Goal: Use online tool/utility

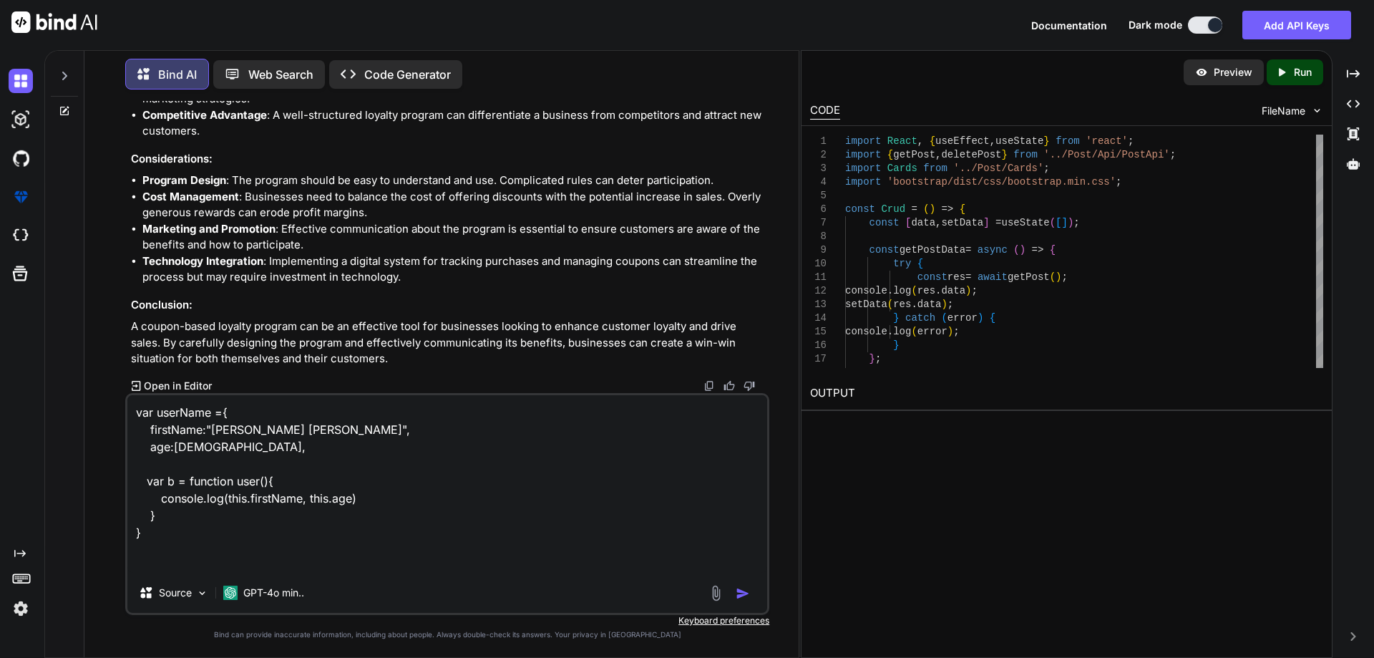
scroll to position [1, 0]
type textarea "var userName ={ firstName:"[PERSON_NAME] [PERSON_NAME]", age:[DEMOGRAPHIC_DATA]…"
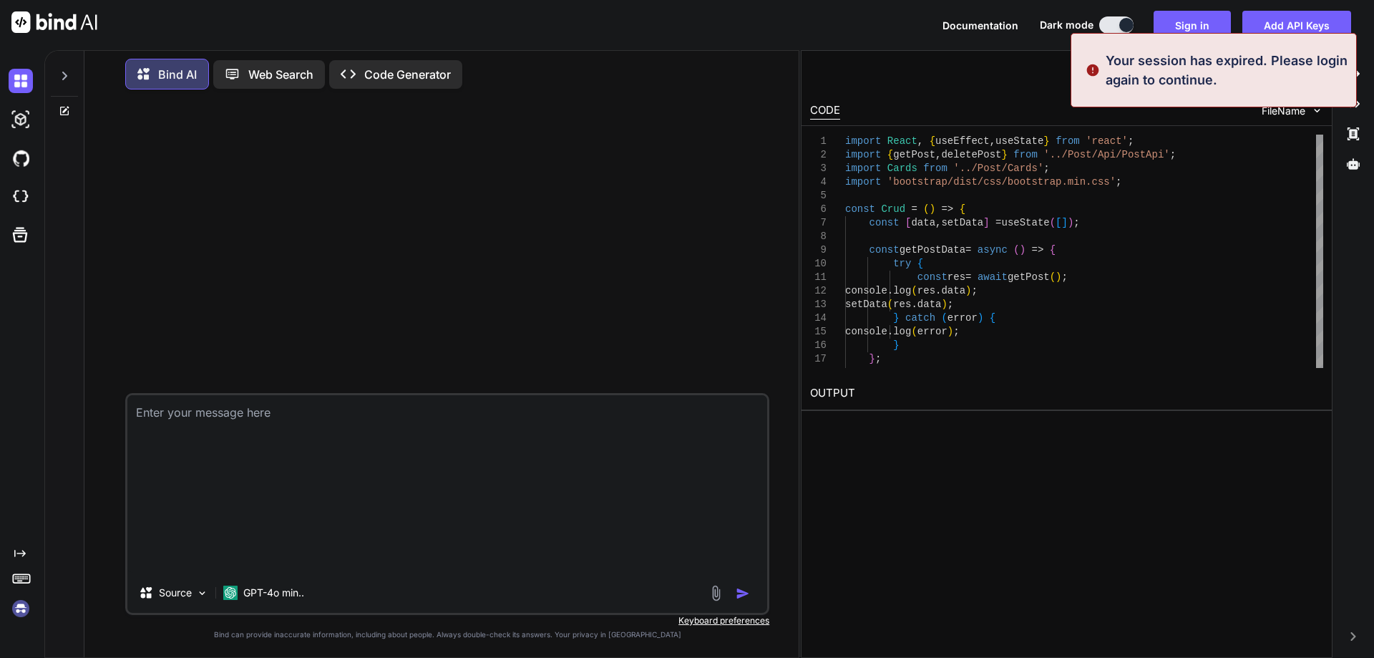
scroll to position [0, 0]
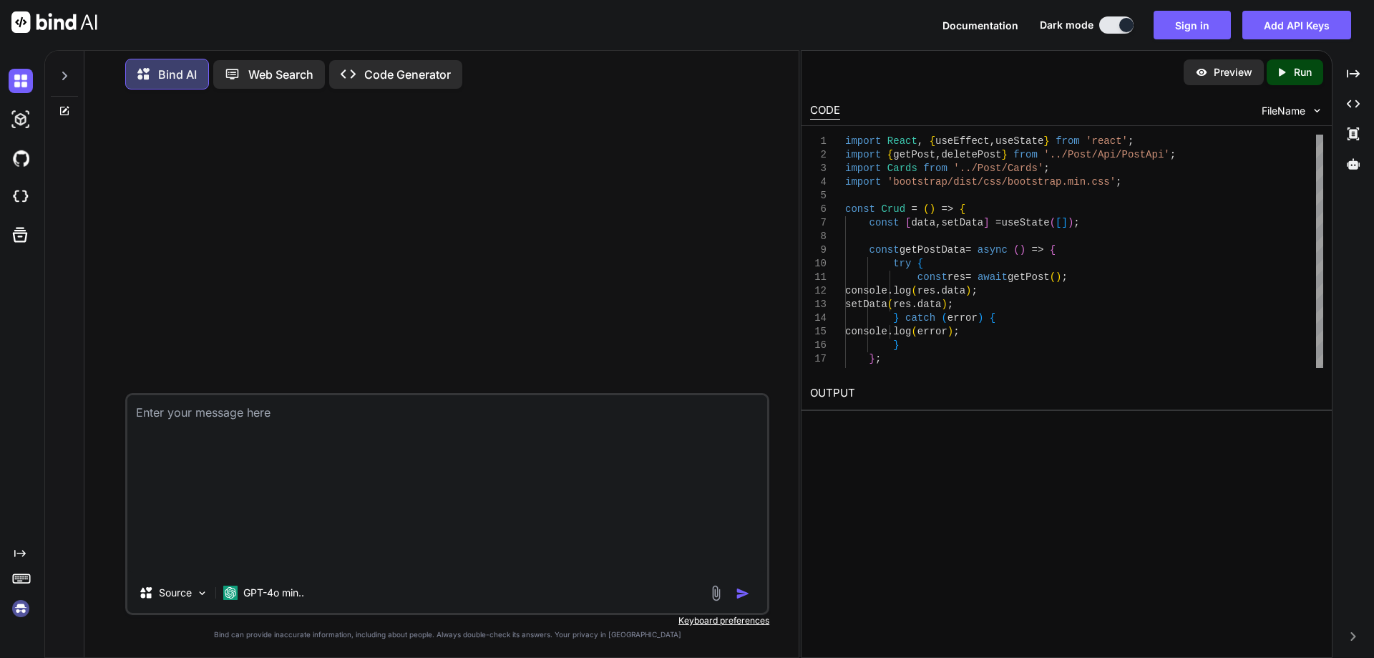
type textarea "var userName ={ firstName:"[PERSON_NAME] [PERSON_NAME]", age:[DEMOGRAPHIC_DATA]…"
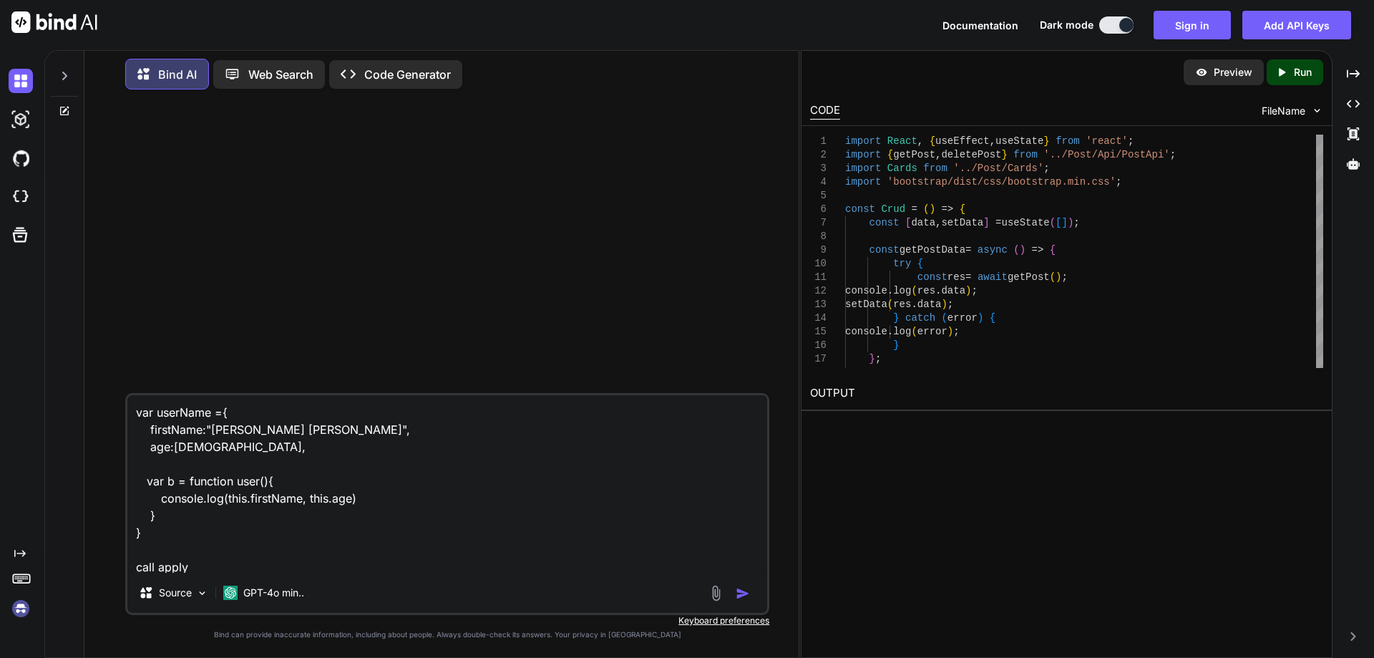
click at [741, 594] on img "button" at bounding box center [743, 593] width 14 height 14
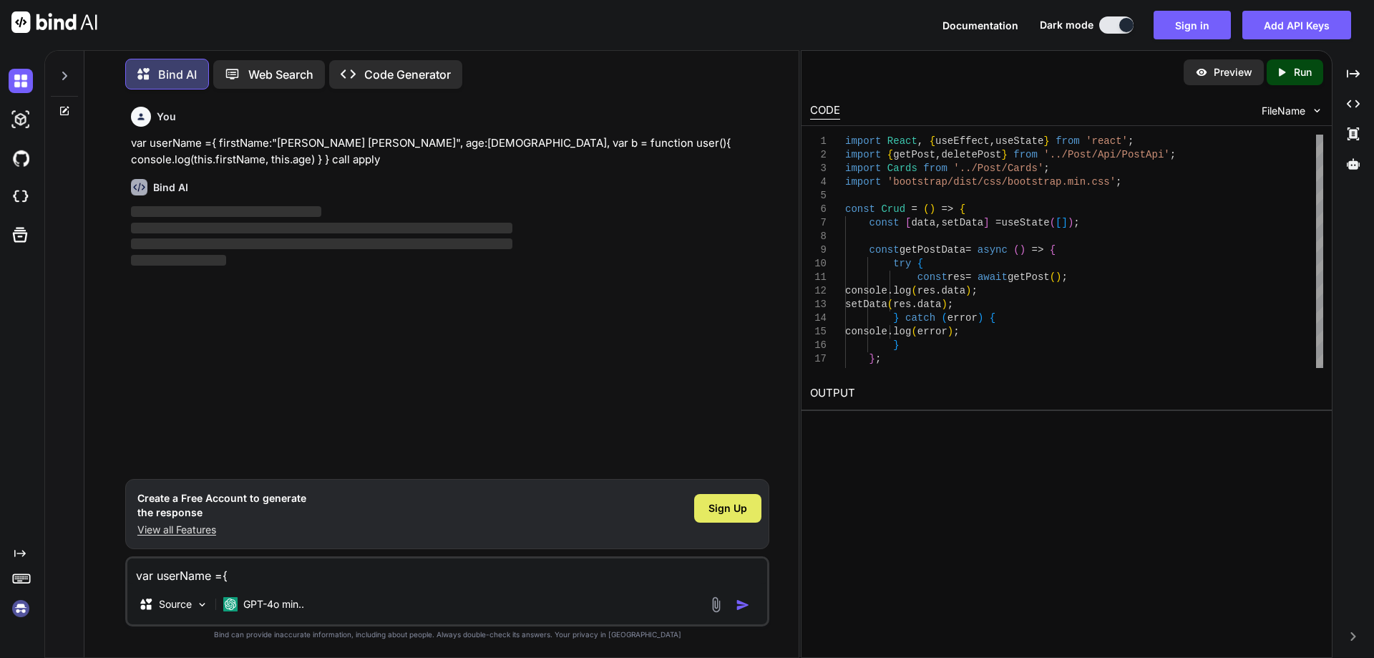
click at [743, 512] on span "Sign Up" at bounding box center [727, 508] width 39 height 14
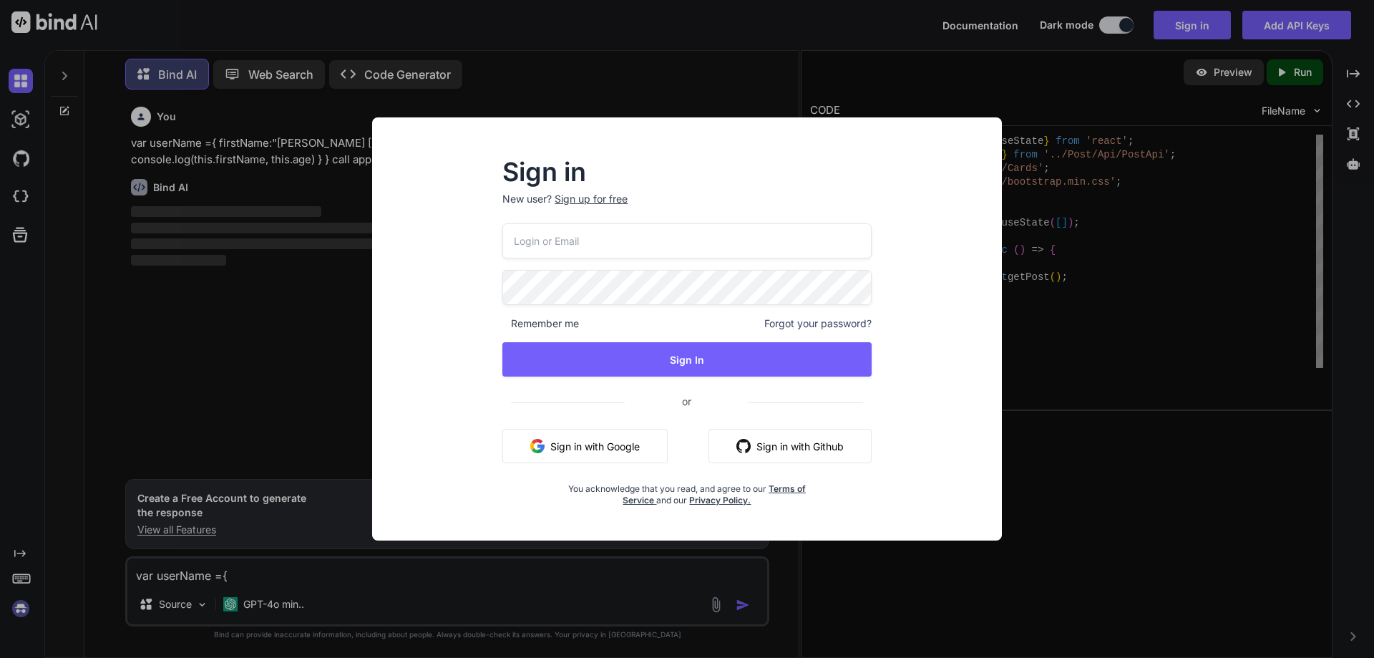
type input "[EMAIL_ADDRESS][DOMAIN_NAME]"
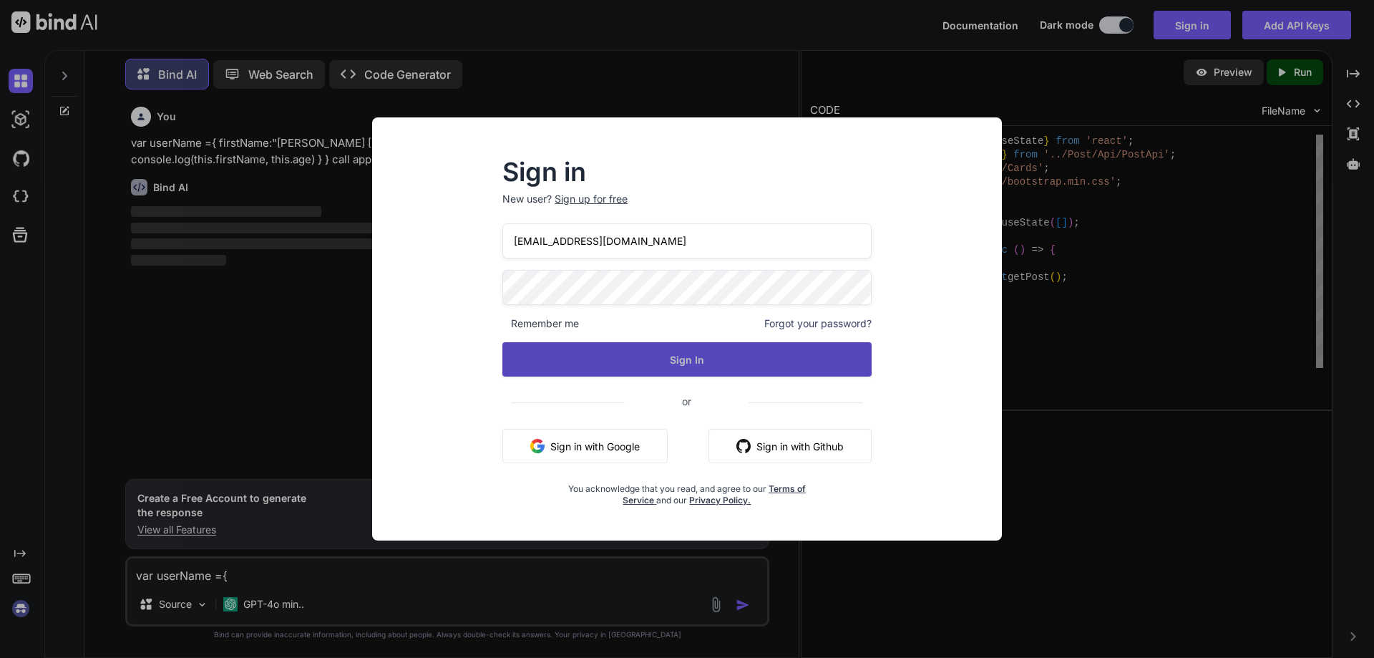
click at [694, 359] on button "Sign In" at bounding box center [686, 359] width 369 height 34
click at [693, 359] on button "Sign In" at bounding box center [686, 359] width 369 height 34
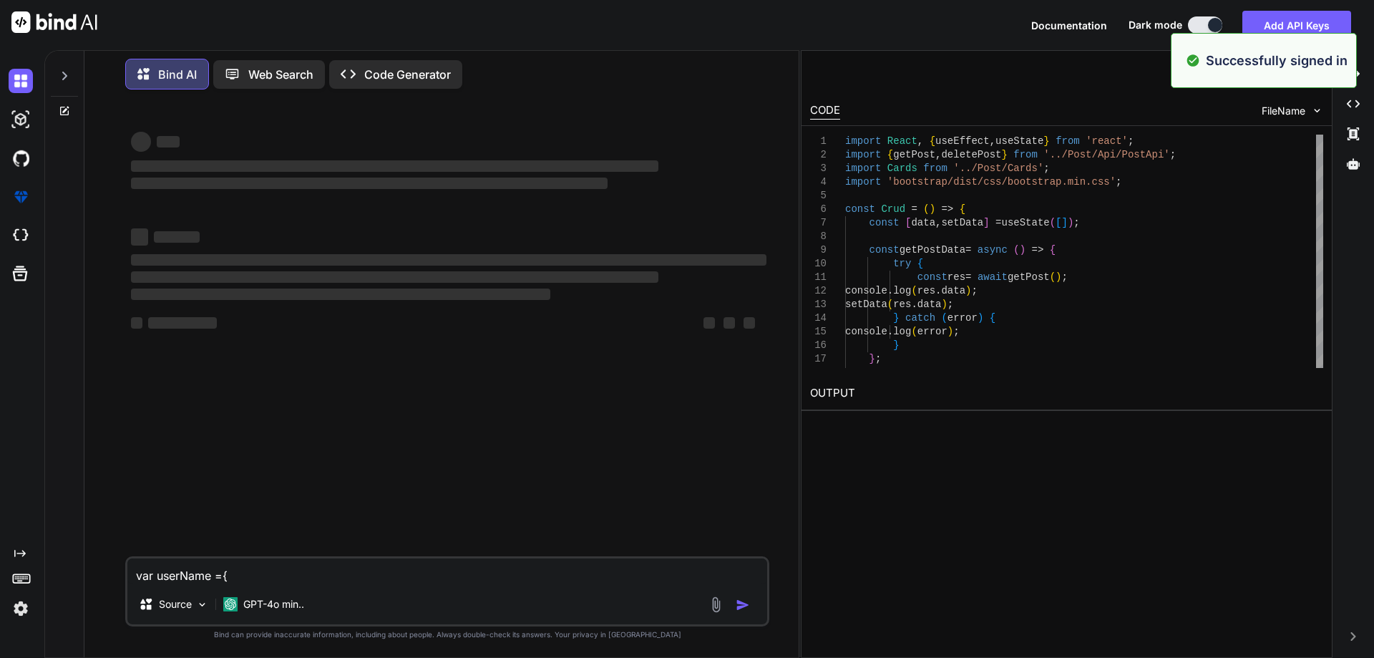
click at [537, 574] on textarea "var userName ={ firstName:"[PERSON_NAME] [PERSON_NAME]", age:[DEMOGRAPHIC_DATA]…" at bounding box center [447, 571] width 640 height 26
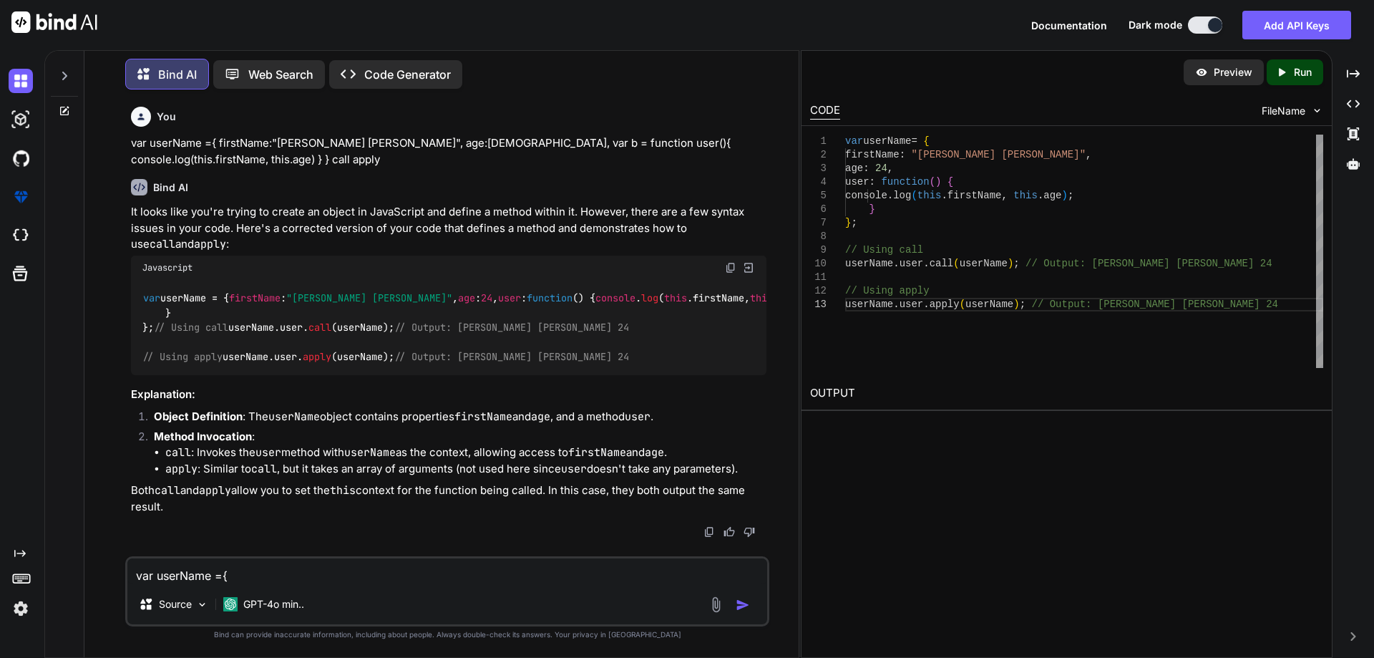
click at [338, 562] on textarea "var userName ={ firstName:"[PERSON_NAME] [PERSON_NAME]", age:[DEMOGRAPHIC_DATA]…" at bounding box center [447, 571] width 640 height 26
paste textarea "var userName ={ firstName:"[PERSON_NAME] [PERSON_NAME]", age:[DEMOGRAPHIC_DATA]…"
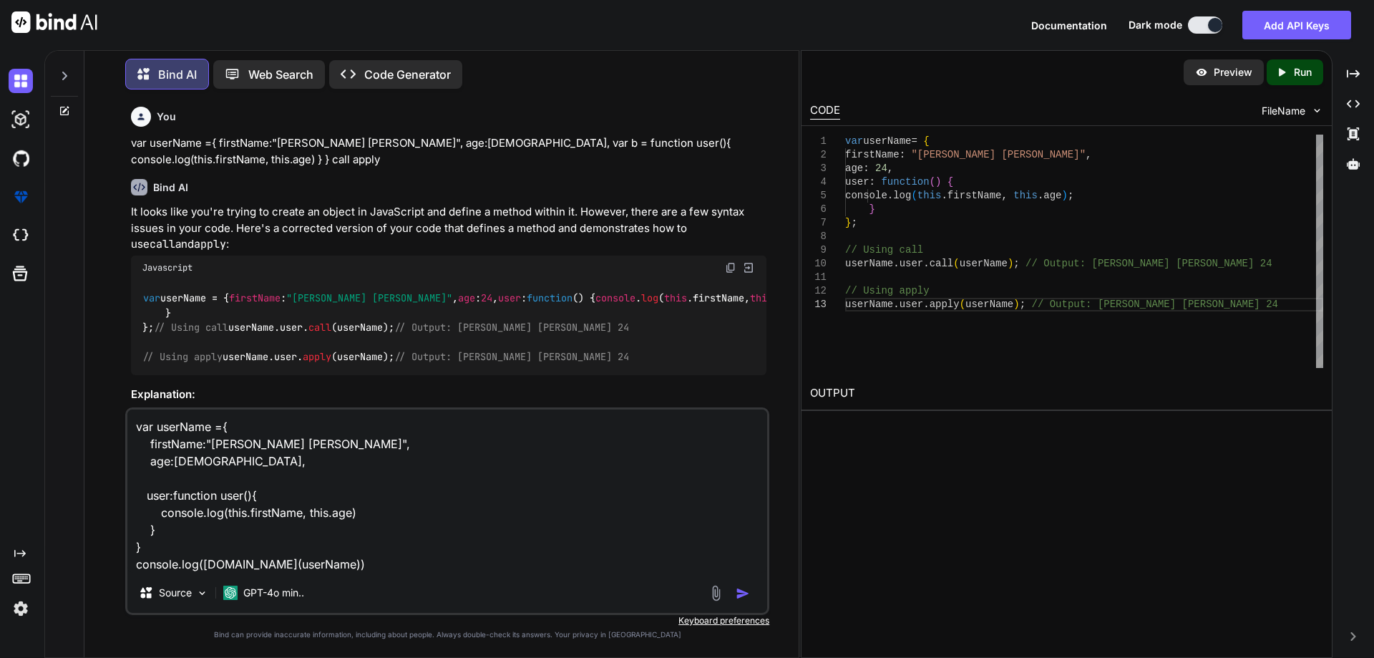
type textarea "var userName ={ firstName:"[PERSON_NAME] [PERSON_NAME]", age:[DEMOGRAPHIC_DATA]…"
click at [742, 589] on img "button" at bounding box center [743, 593] width 14 height 14
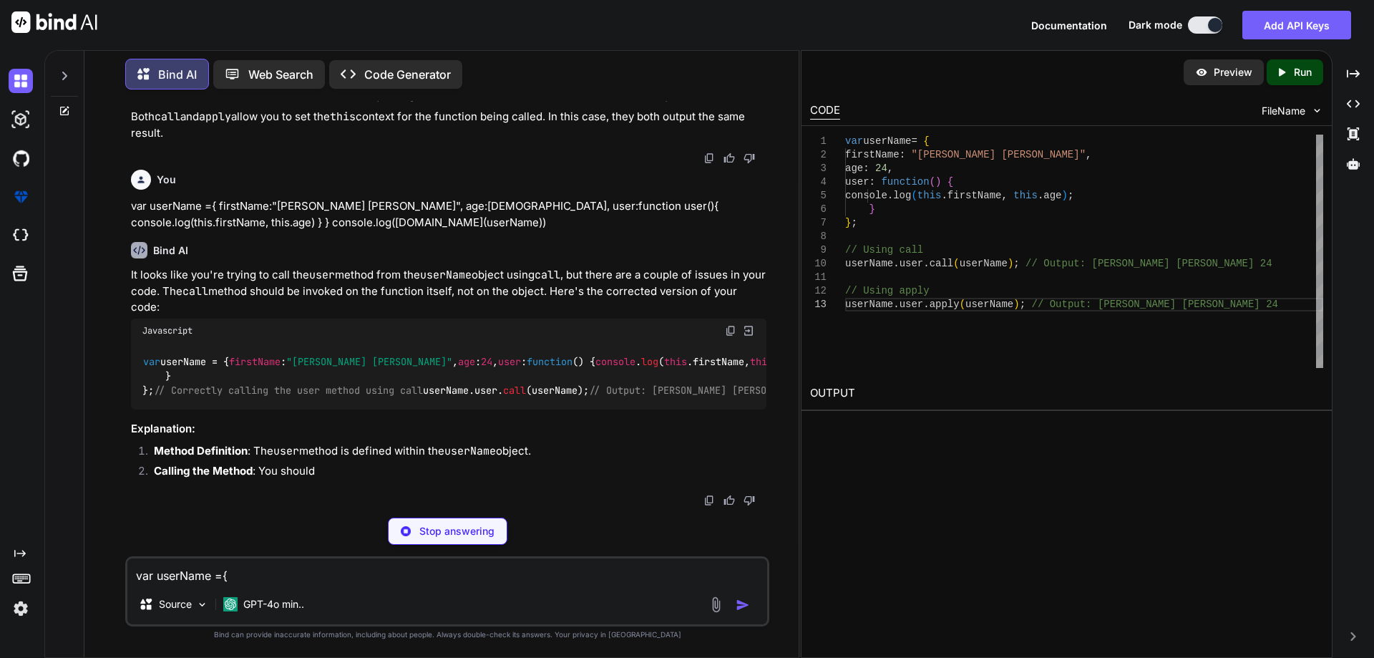
scroll to position [572, 0]
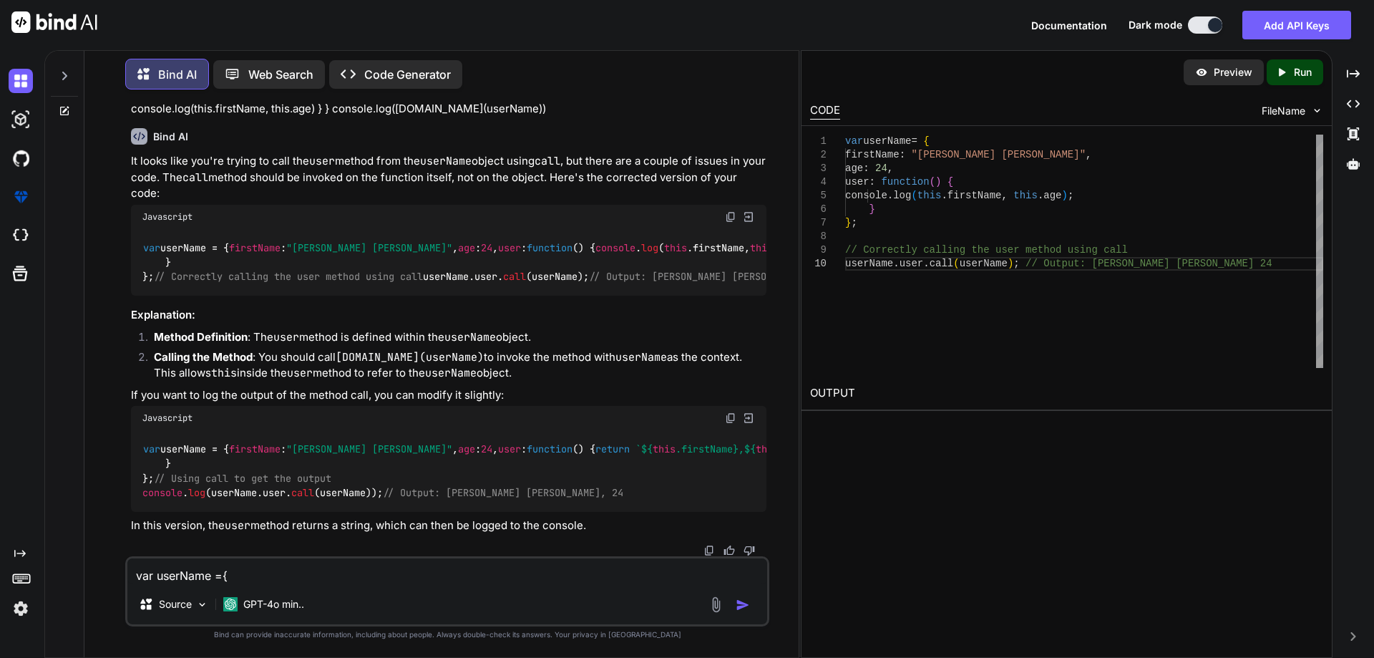
click at [323, 568] on textarea "var userName ={ firstName:"[PERSON_NAME] [PERSON_NAME]", age:[DEMOGRAPHIC_DATA]…" at bounding box center [447, 571] width 640 height 26
paste textarea "var userName ={ firstName:"[PERSON_NAME] [PERSON_NAME]", age:[DEMOGRAPHIC_DATA]…"
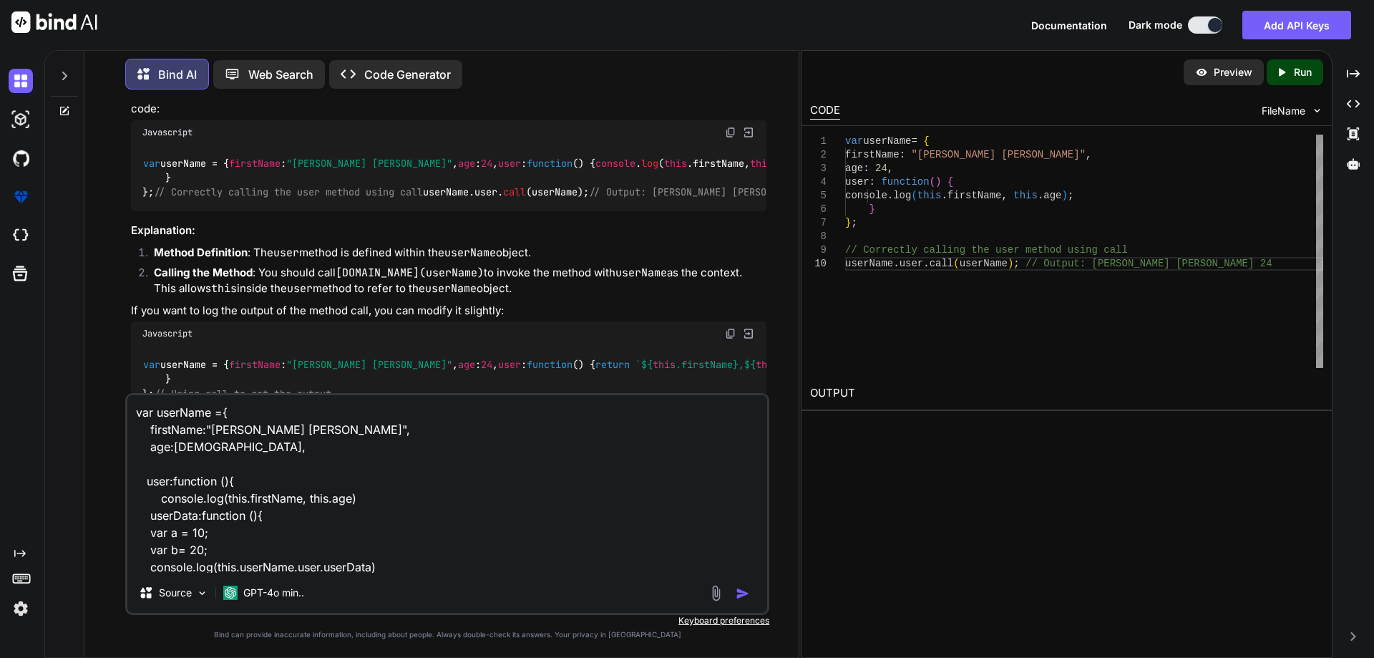
scroll to position [104, 0]
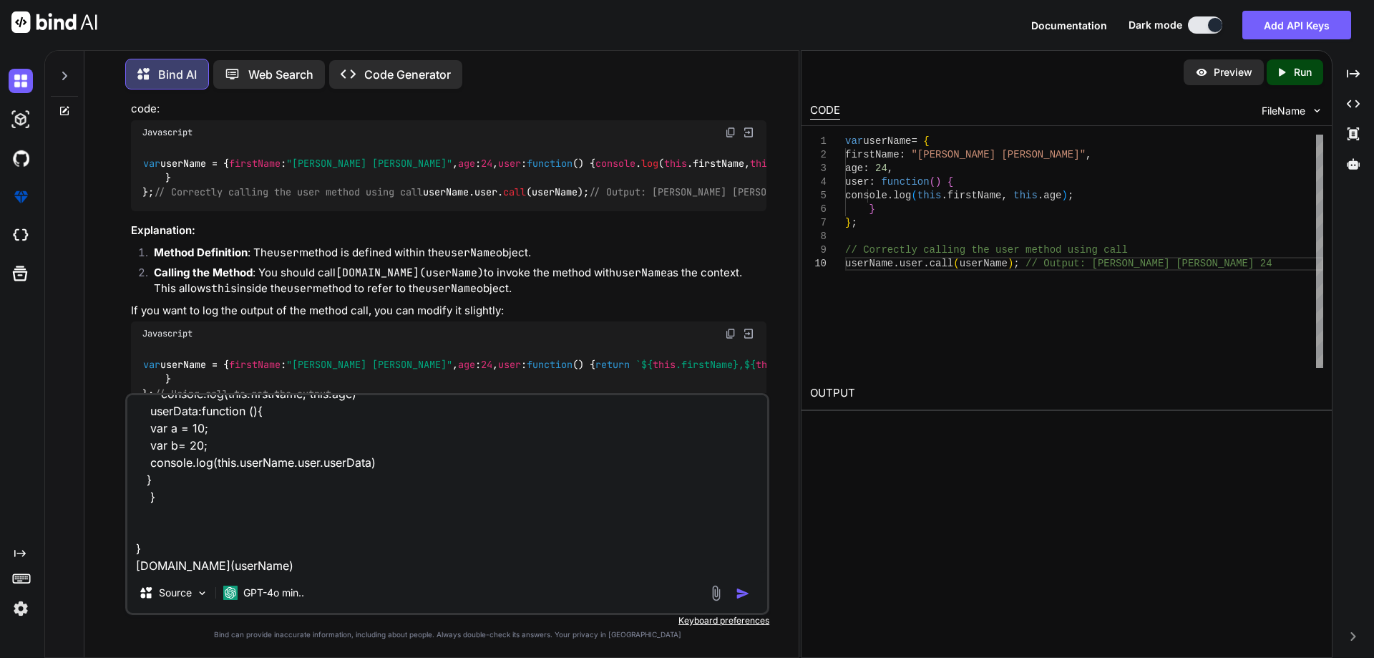
type textarea "var userName ={ firstName:"[PERSON_NAME] [PERSON_NAME]", age:[DEMOGRAPHIC_DATA]…"
click at [740, 590] on img "button" at bounding box center [743, 593] width 14 height 14
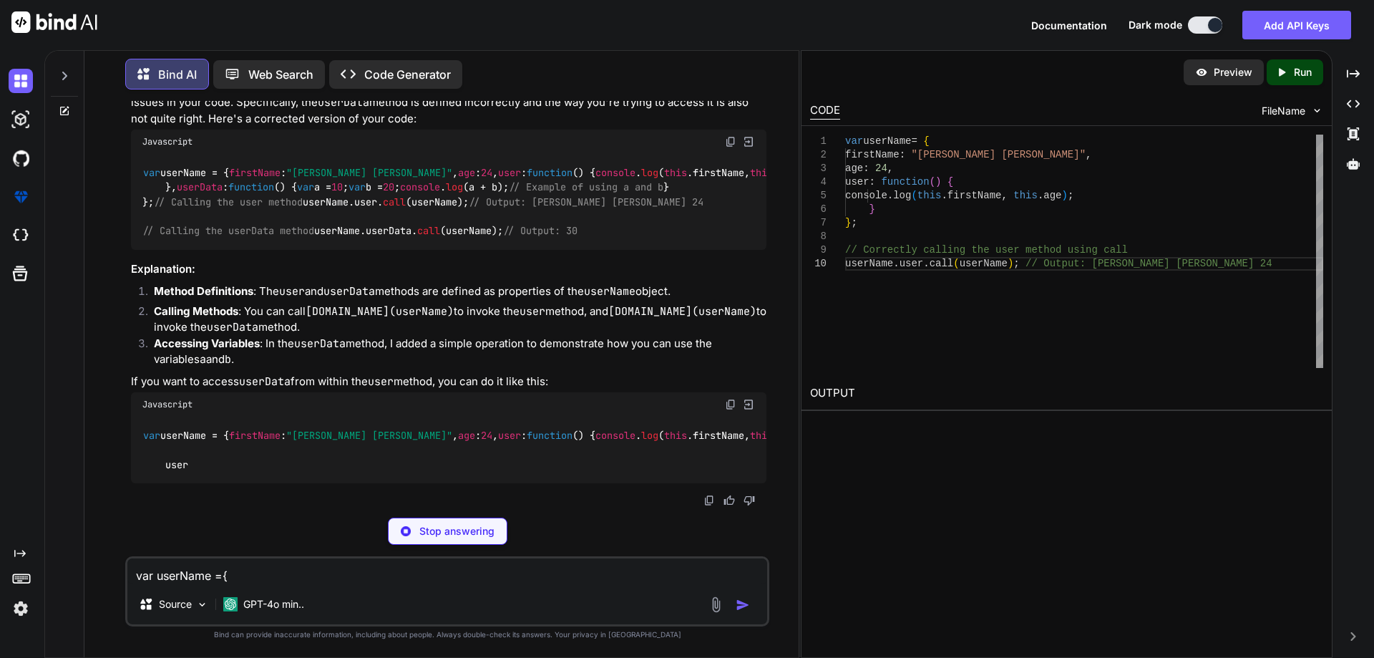
scroll to position [1390, 0]
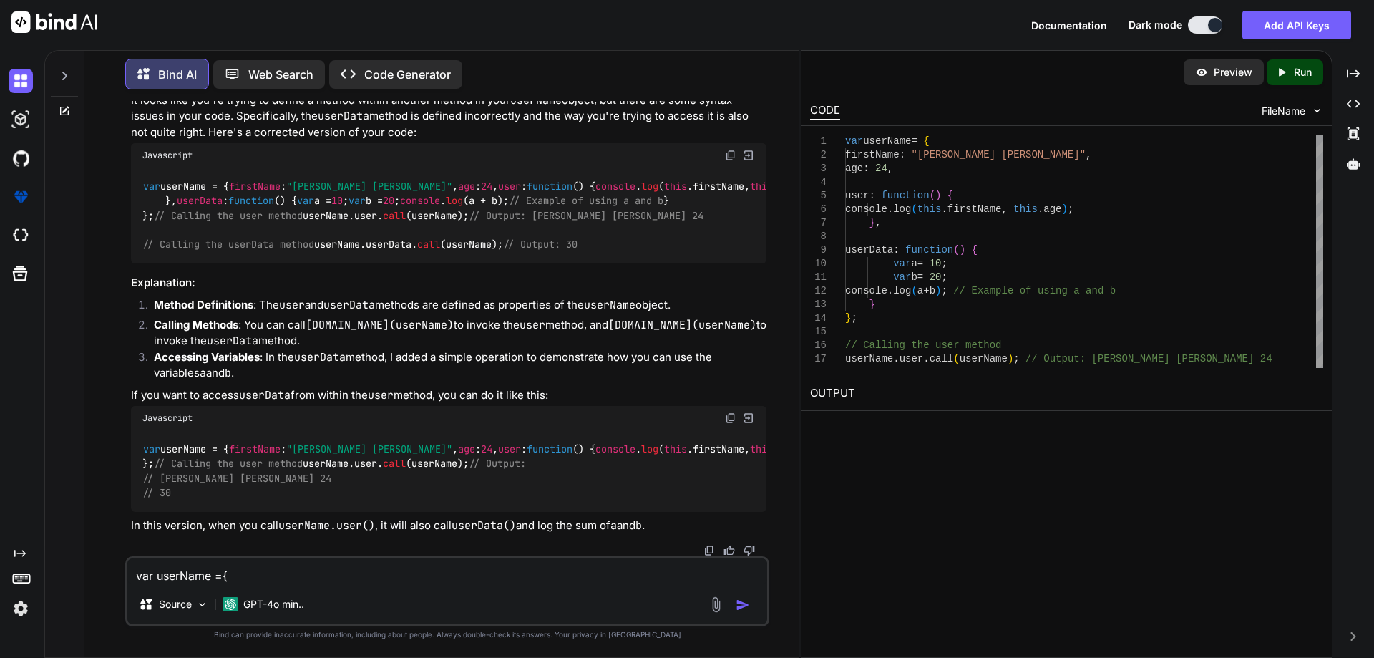
click at [732, 150] on img at bounding box center [730, 155] width 11 height 11
